Goal: Check status: Check status

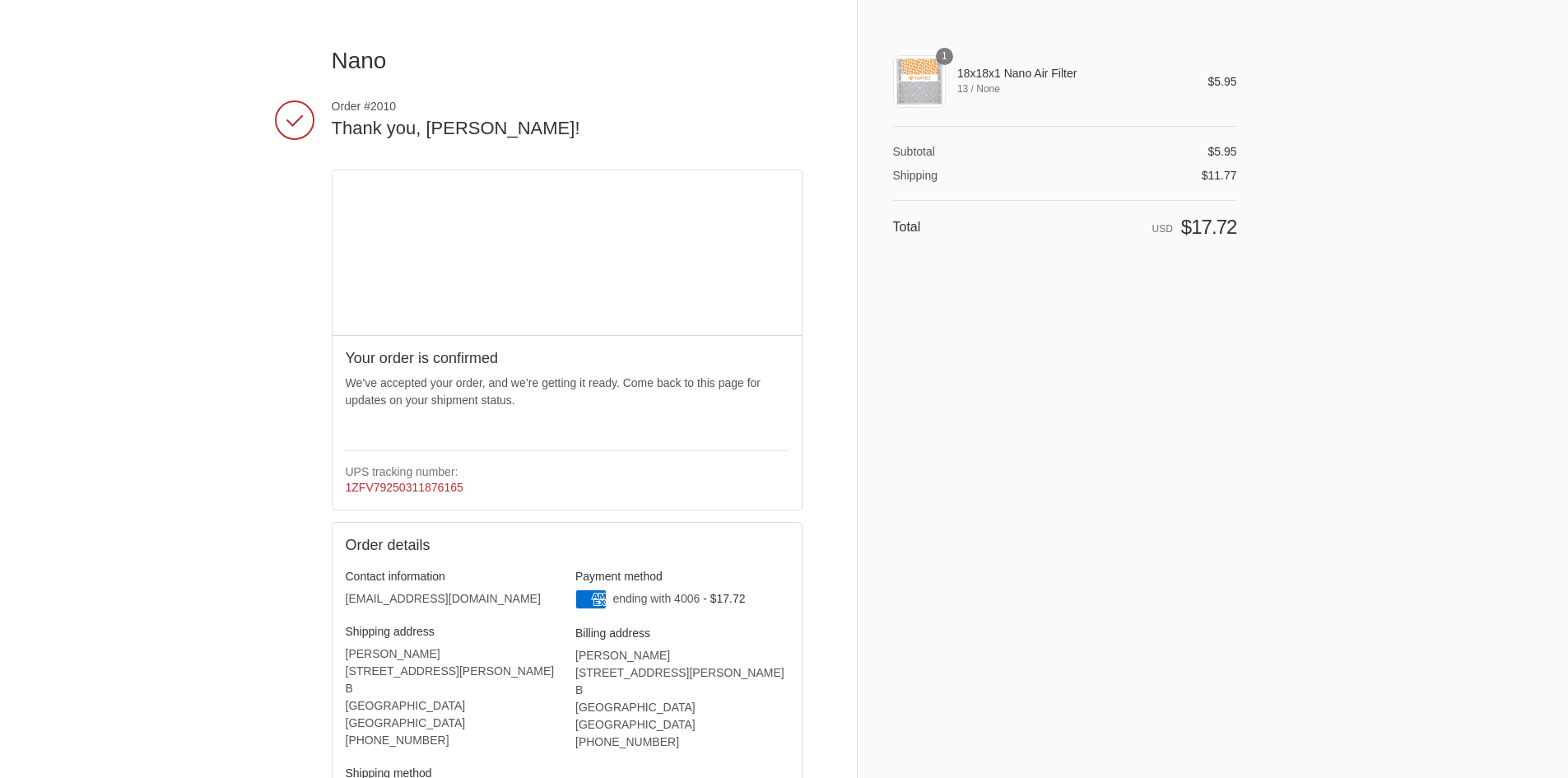
drag, startPoint x: 333, startPoint y: 101, endPoint x: 401, endPoint y: 106, distance: 68.2
click at [401, 106] on span "Order #2010" at bounding box center [567, 105] width 471 height 15
copy span "Order #2010"
click at [471, 28] on div "Nano Thank you for your purchase! Order #2010 Thank you, Ruth! Your order is co…" at bounding box center [595, 506] width 525 height 1012
drag, startPoint x: 364, startPoint y: 107, endPoint x: 399, endPoint y: 105, distance: 35.1
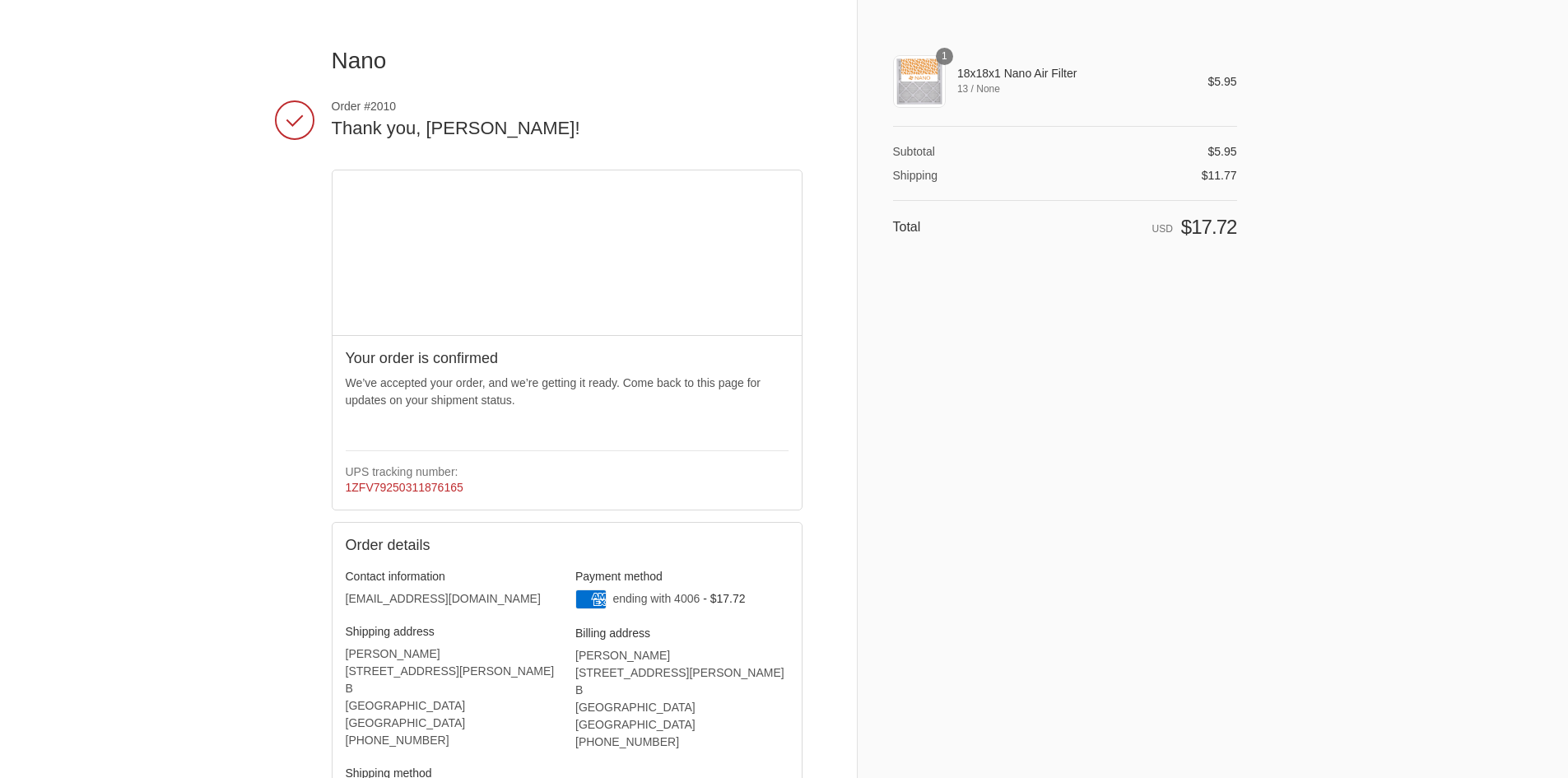
click at [399, 105] on span "Order #2010" at bounding box center [567, 105] width 471 height 15
copy span "#2010"
